Goal: Check status: Check status

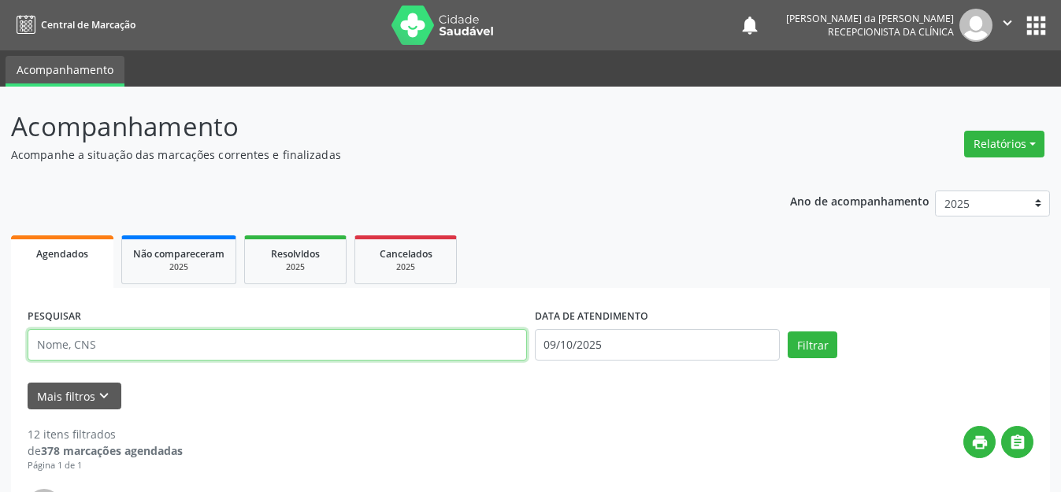
click at [476, 345] on input "text" at bounding box center [277, 345] width 499 height 32
type input "700006581133609"
click at [788, 332] on button "Filtrar" at bounding box center [813, 345] width 50 height 27
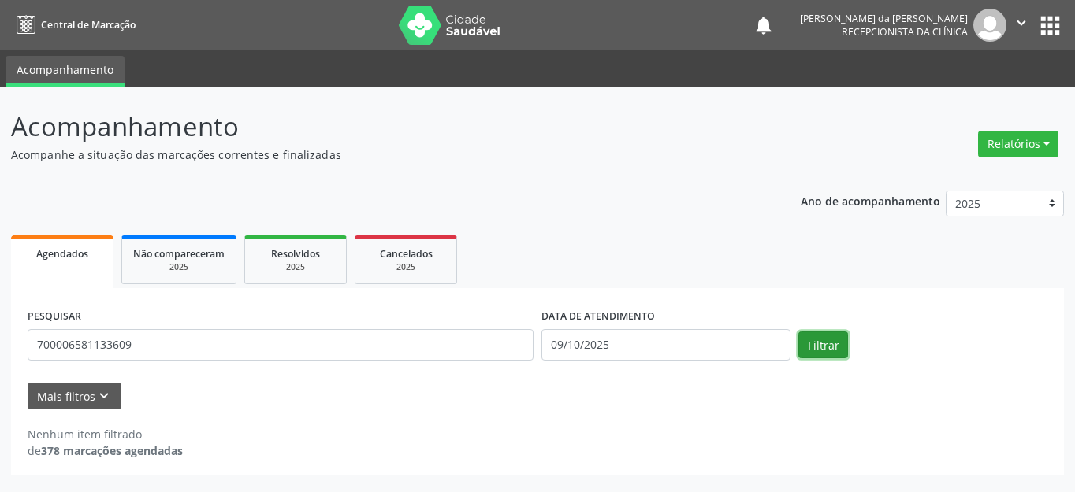
click at [823, 339] on button "Filtrar" at bounding box center [823, 345] width 50 height 27
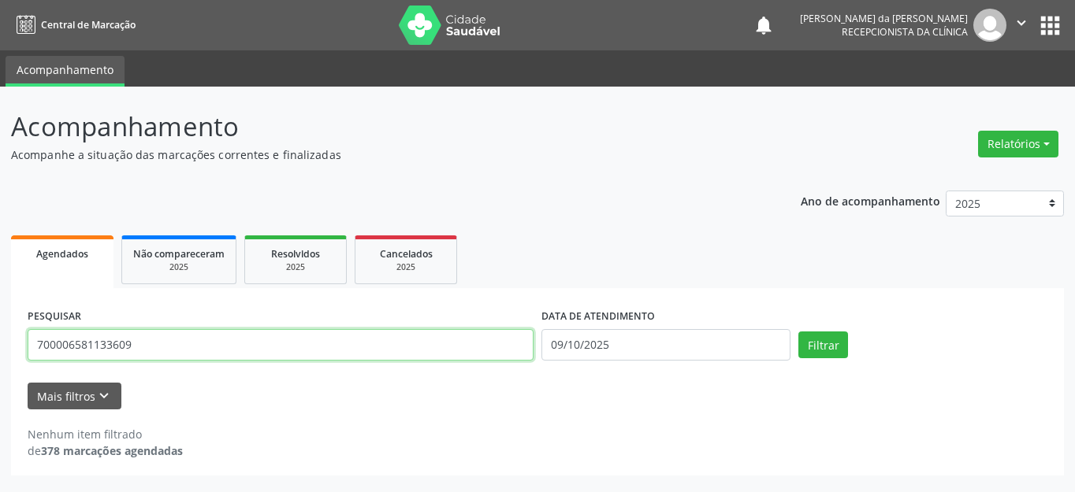
click at [155, 347] on input "700006581133609" at bounding box center [281, 345] width 506 height 32
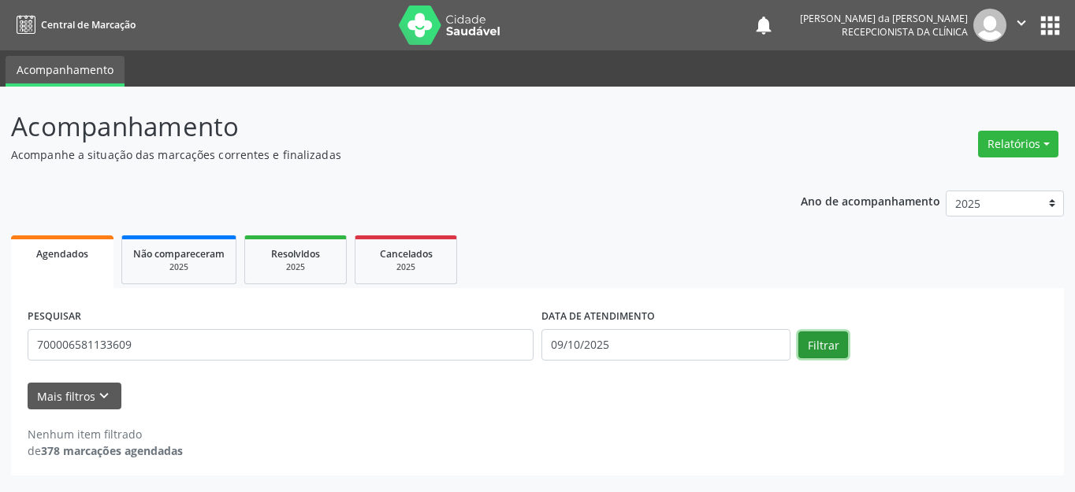
click at [815, 345] on button "Filtrar" at bounding box center [823, 345] width 50 height 27
click at [86, 392] on button "Mais filtros keyboard_arrow_down" at bounding box center [75, 397] width 94 height 28
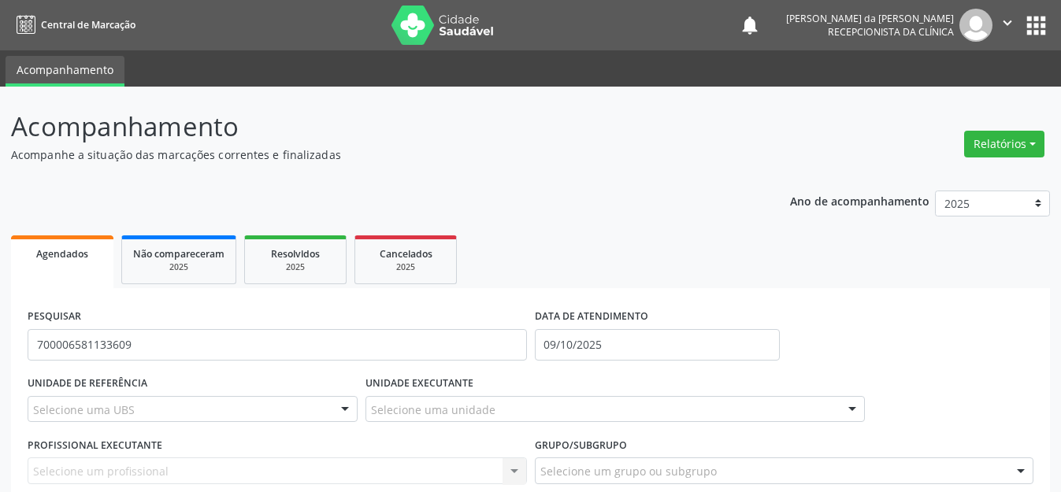
scroll to position [180, 0]
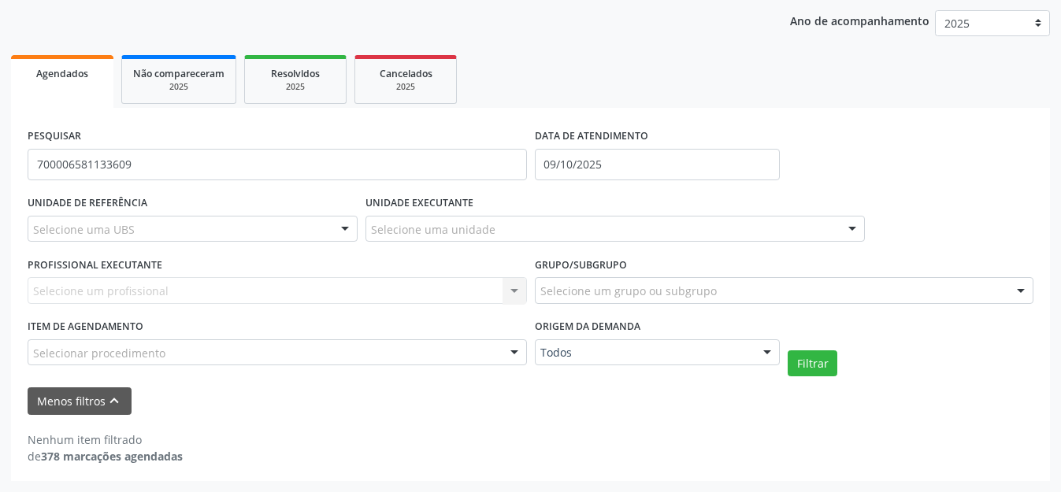
click at [153, 231] on div "Selecione uma UBS" at bounding box center [193, 229] width 330 height 27
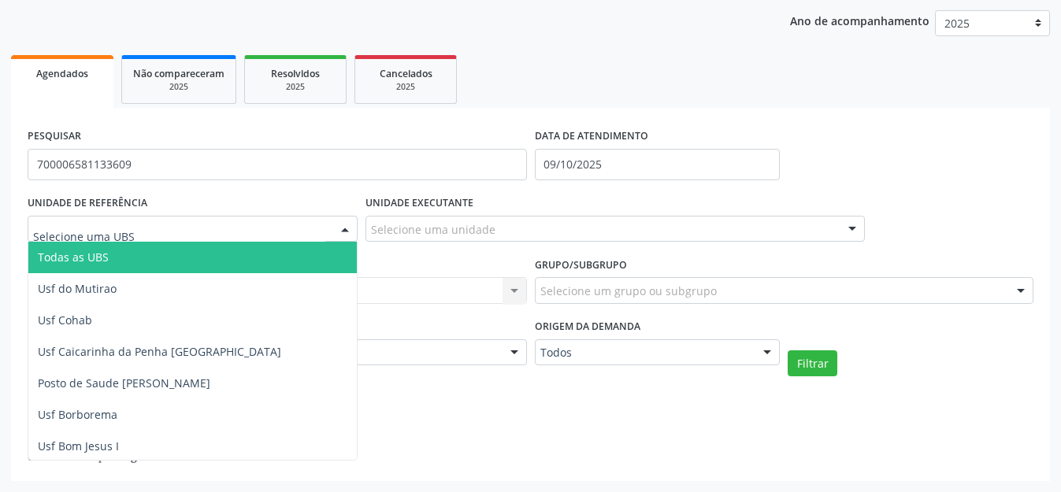
click at [788, 121] on div "PESQUISAR 700006581133609 DATA DE ATENDIMENTO [DATE] UNIDADE DE REFERÊNCIA Toda…" at bounding box center [530, 294] width 1039 height 373
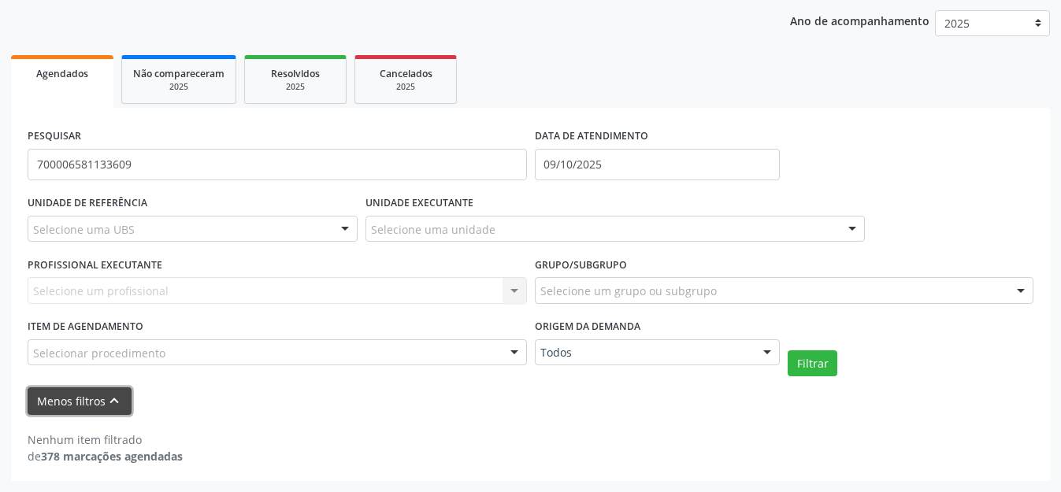
click at [106, 406] on icon "keyboard_arrow_up" at bounding box center [114, 400] width 17 height 17
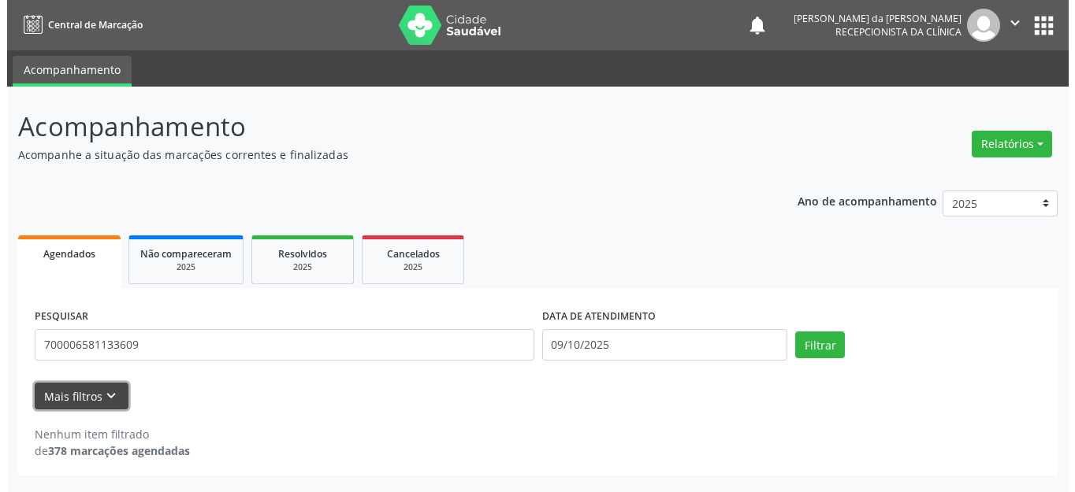
scroll to position [0, 0]
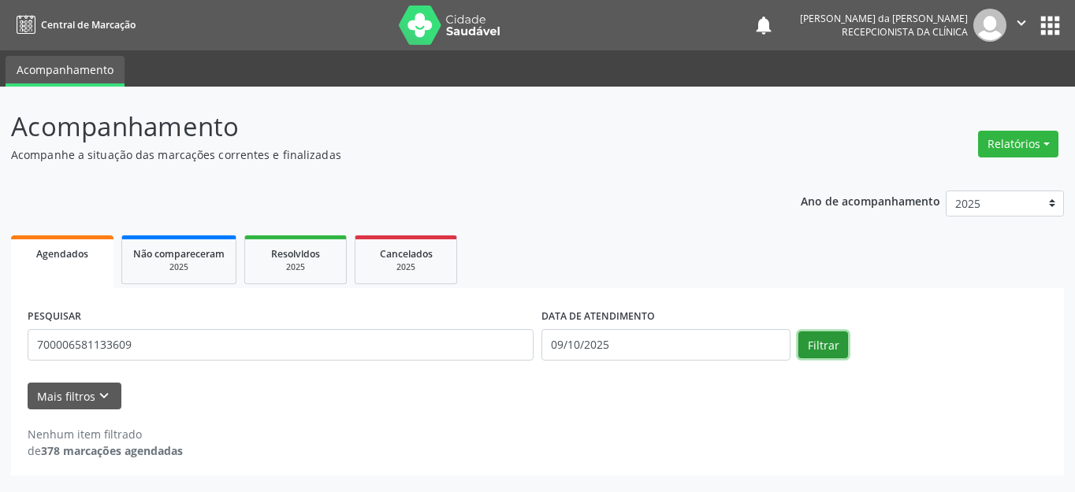
click at [846, 340] on button "Filtrar" at bounding box center [823, 345] width 50 height 27
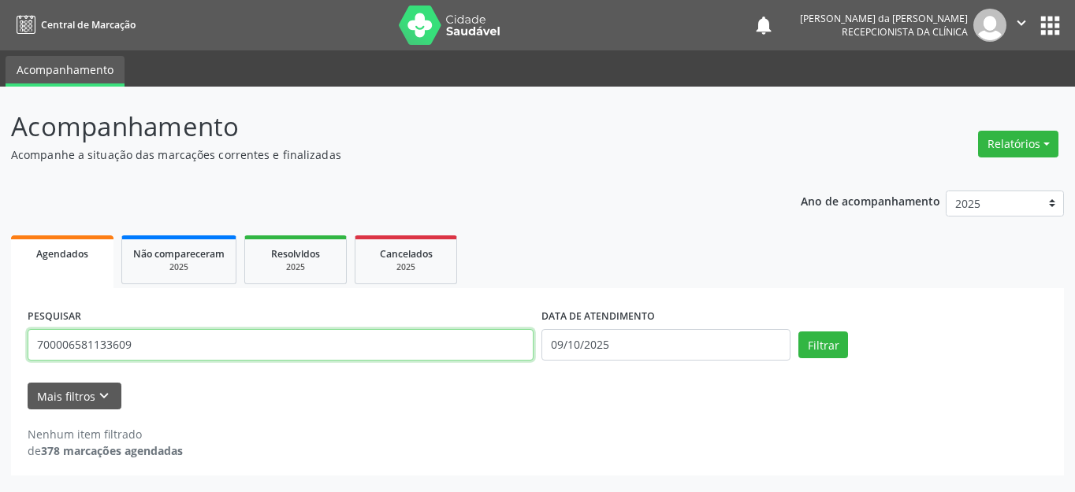
click at [202, 354] on input "700006581133609" at bounding box center [281, 345] width 506 height 32
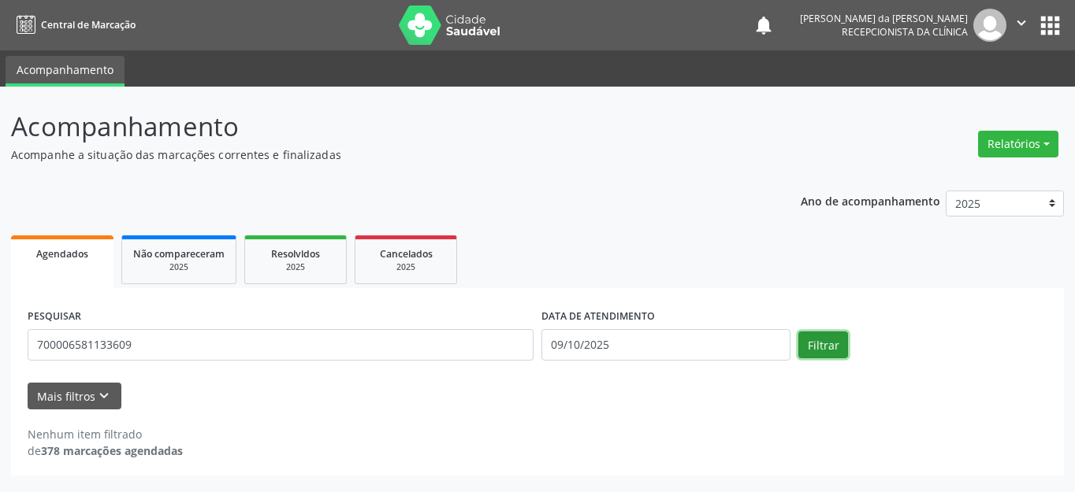
click at [813, 347] on button "Filtrar" at bounding box center [823, 345] width 50 height 27
click at [825, 353] on button "Filtrar" at bounding box center [823, 345] width 50 height 27
